Goal: Find specific page/section: Find specific page/section

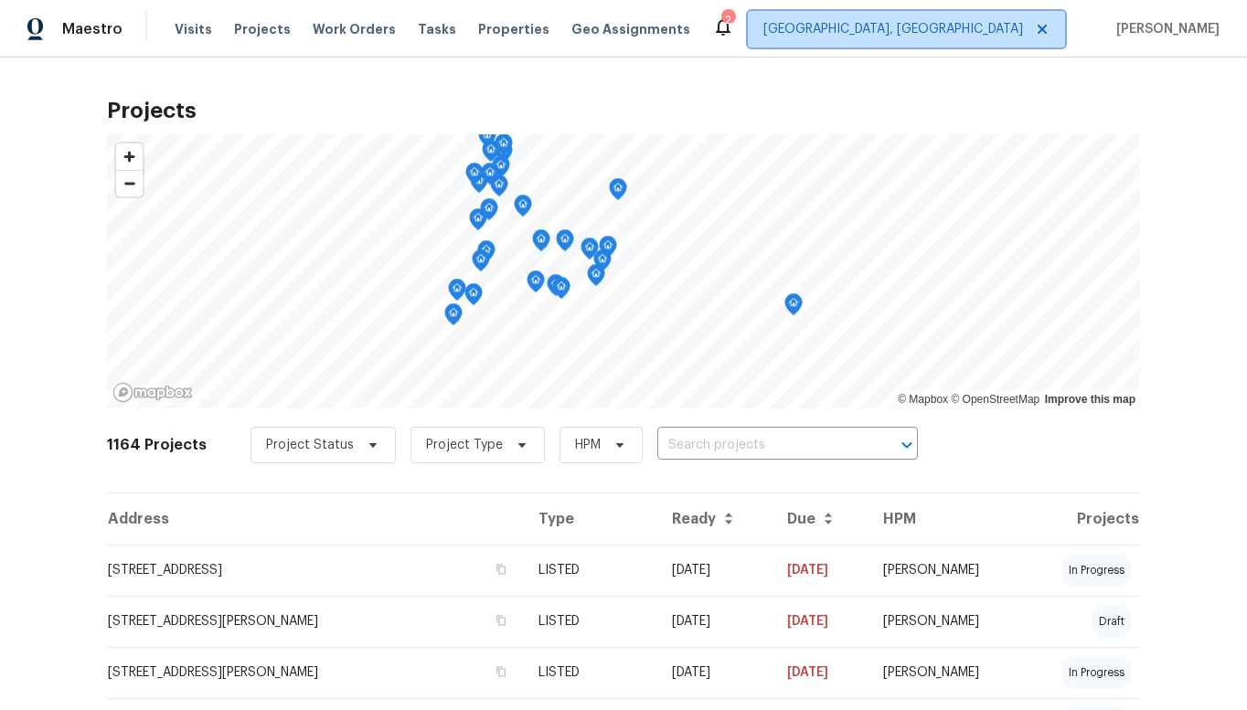
click at [1003, 31] on span "[GEOGRAPHIC_DATA], [GEOGRAPHIC_DATA]" at bounding box center [894, 29] width 260 height 18
click at [1003, 32] on span "[GEOGRAPHIC_DATA], [GEOGRAPHIC_DATA]" at bounding box center [894, 29] width 260 height 18
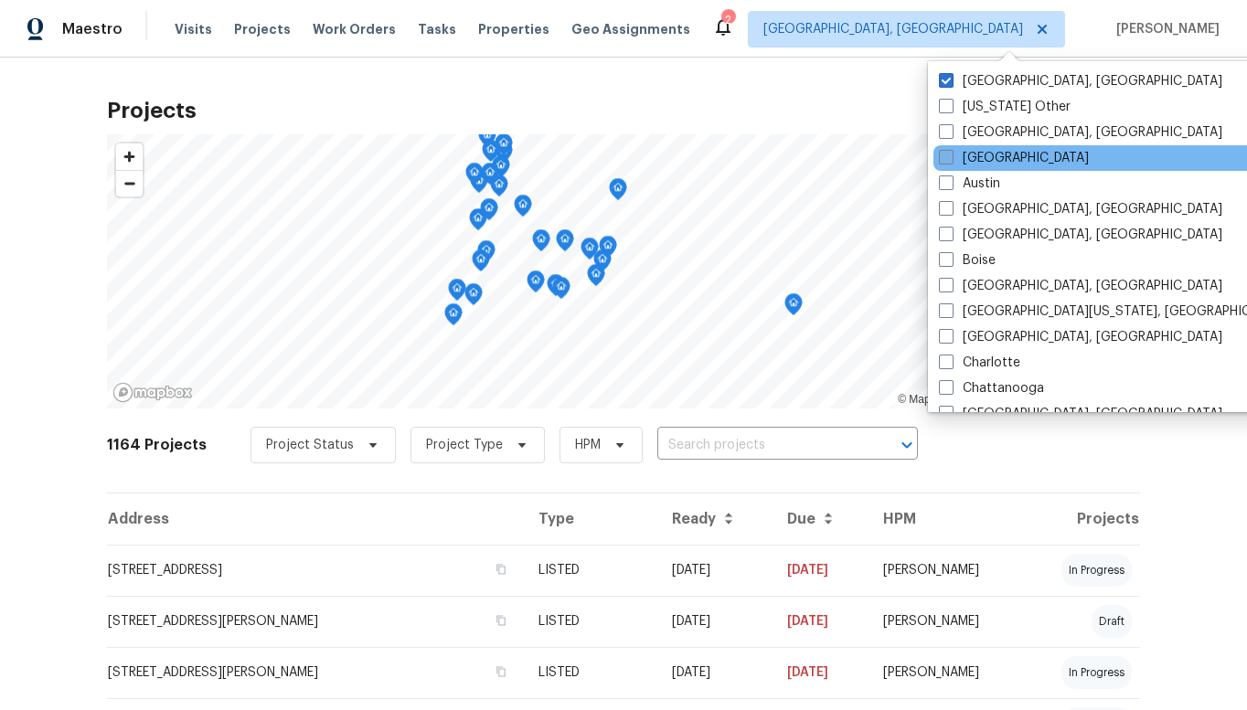
click at [949, 161] on span at bounding box center [946, 157] width 15 height 15
click at [949, 161] on input "[GEOGRAPHIC_DATA]" at bounding box center [945, 155] width 12 height 12
checkbox input "true"
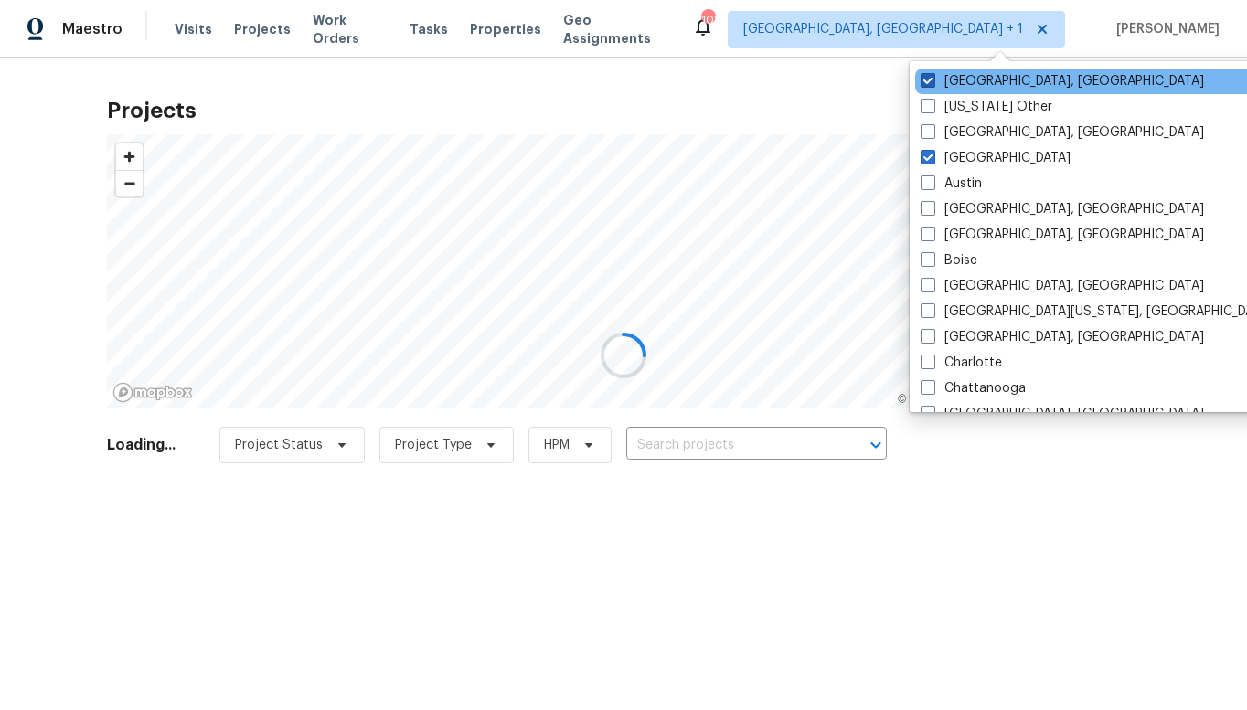
click at [933, 77] on span at bounding box center [928, 80] width 15 height 15
click at [933, 77] on input "[GEOGRAPHIC_DATA], [GEOGRAPHIC_DATA]" at bounding box center [927, 78] width 12 height 12
checkbox input "false"
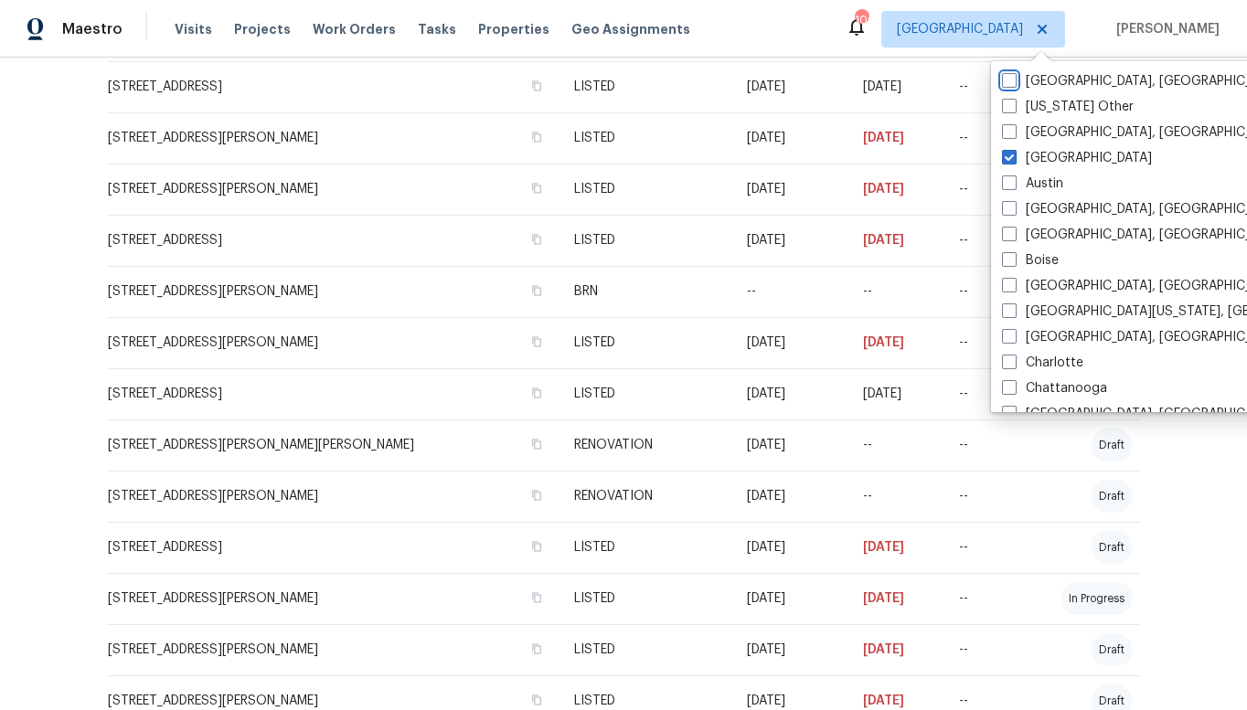
scroll to position [1004, 0]
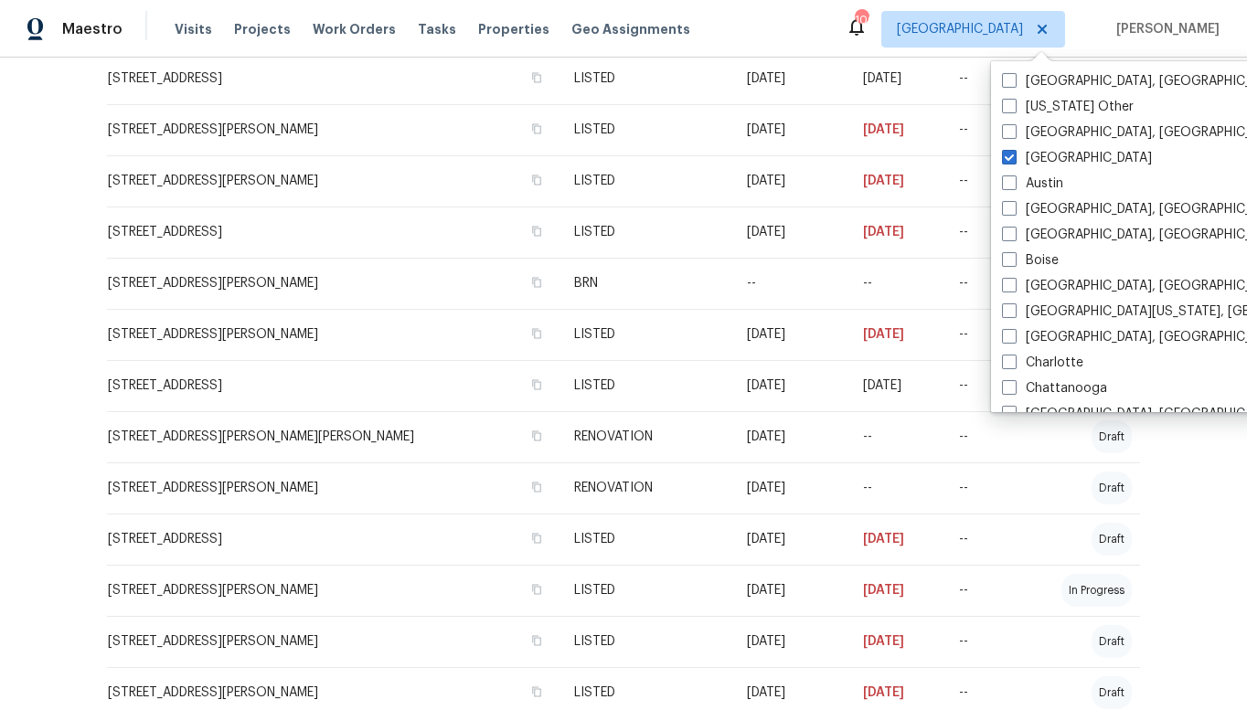
click at [42, 386] on div "Projects © Mapbox © OpenStreetMap Improve this map 57901 Projects Project Statu…" at bounding box center [623, 384] width 1247 height 653
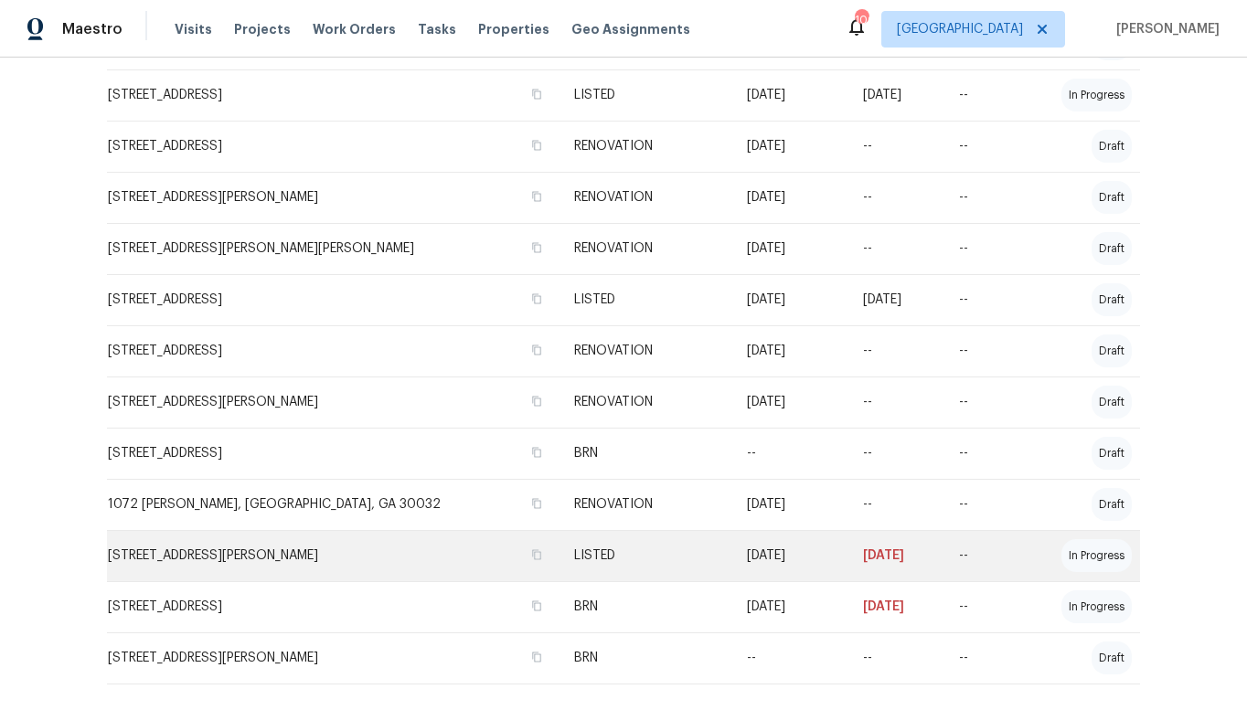
scroll to position [2424, 0]
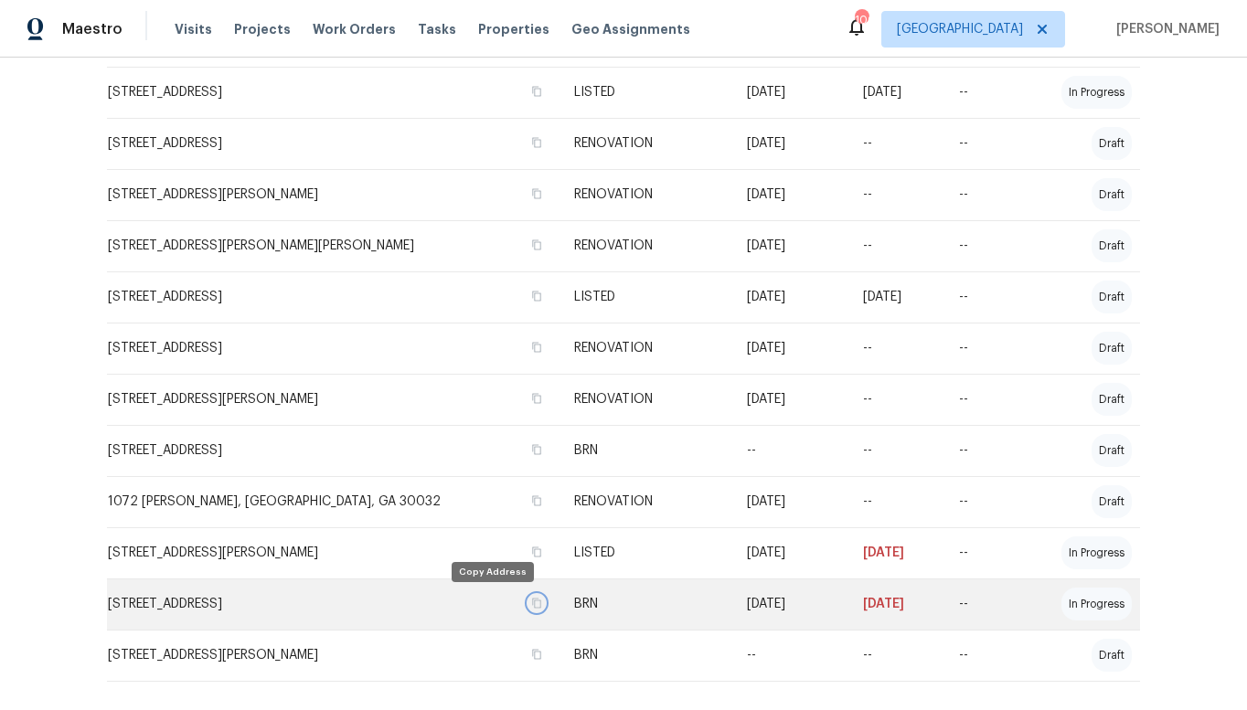
click at [531, 603] on icon "button" at bounding box center [536, 603] width 11 height 11
